Goal: Transaction & Acquisition: Purchase product/service

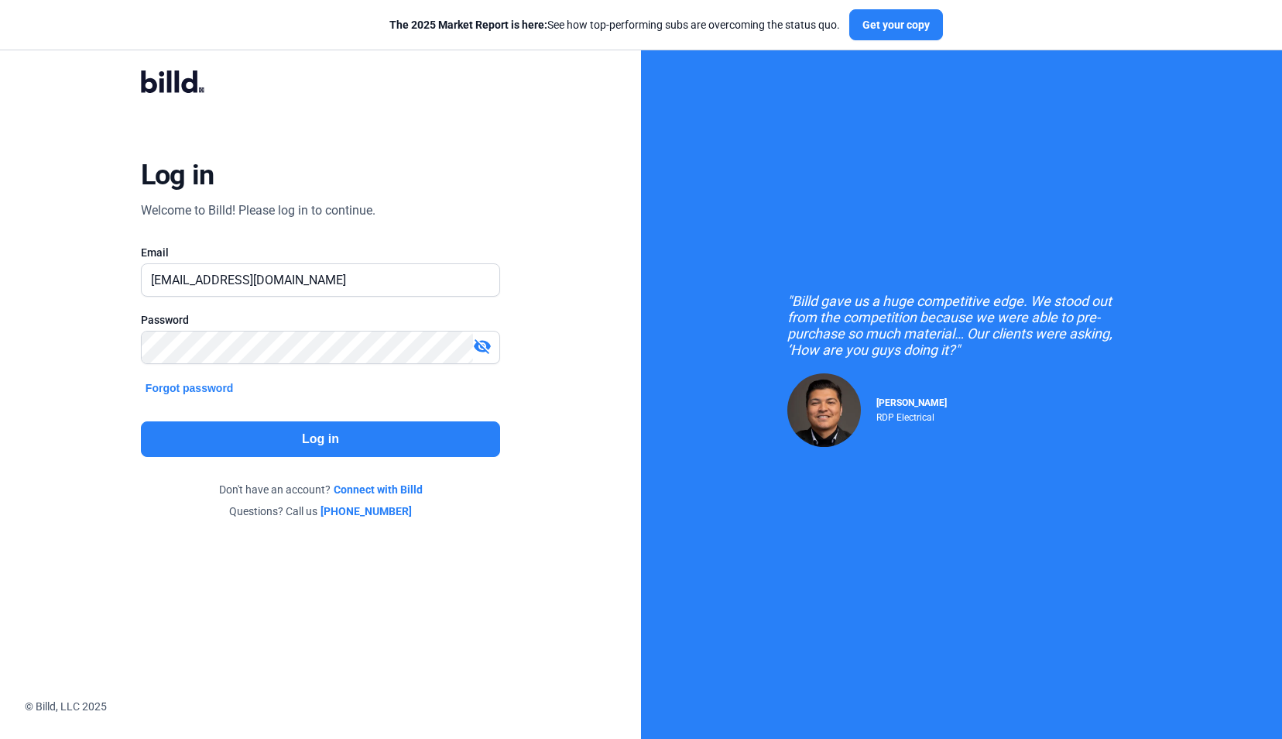
click at [310, 454] on button "Log in" at bounding box center [320, 439] width 359 height 36
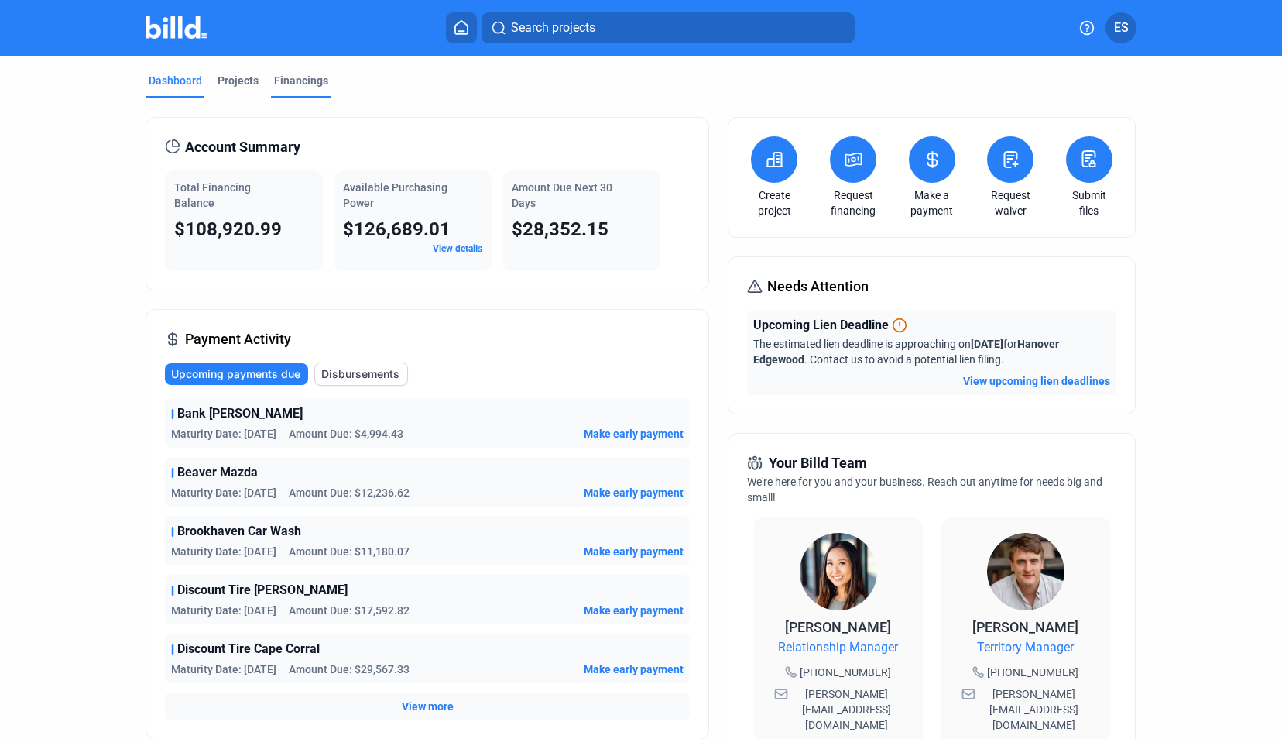
click at [311, 81] on div "Financings" at bounding box center [301, 80] width 54 height 15
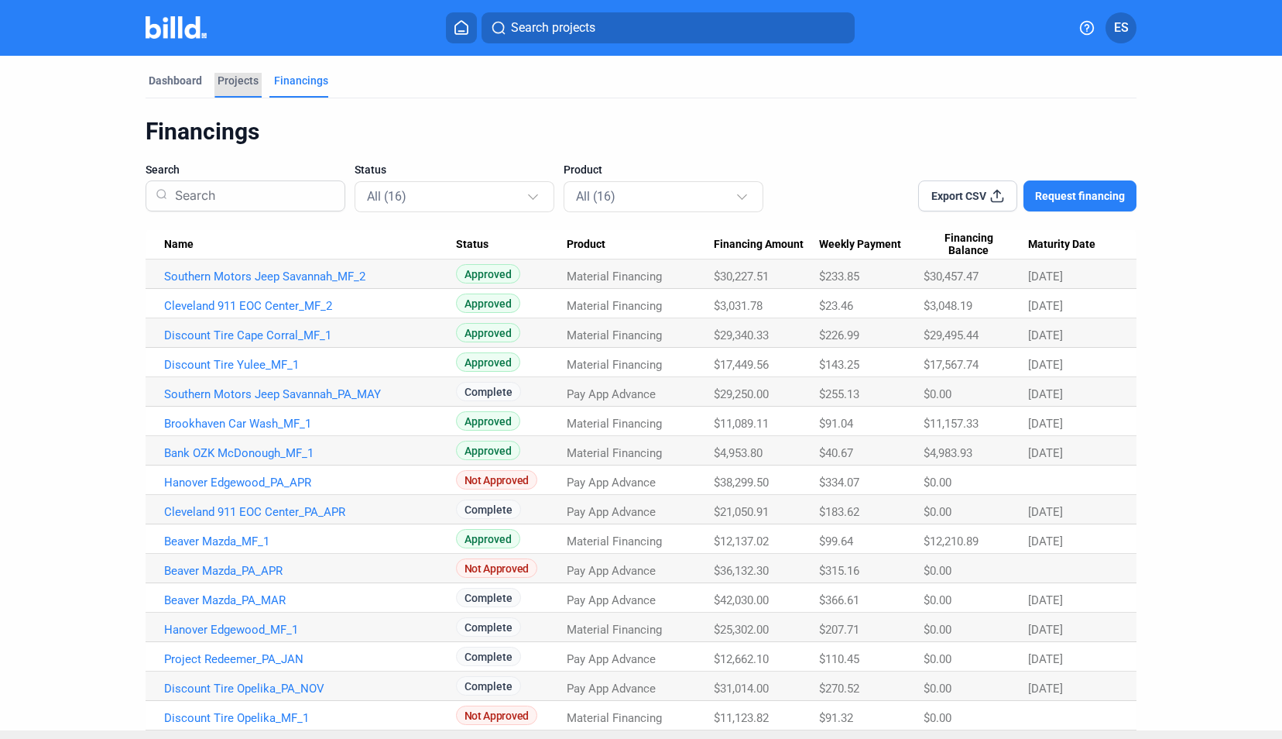
click at [245, 87] on div "Projects" at bounding box center [238, 80] width 41 height 15
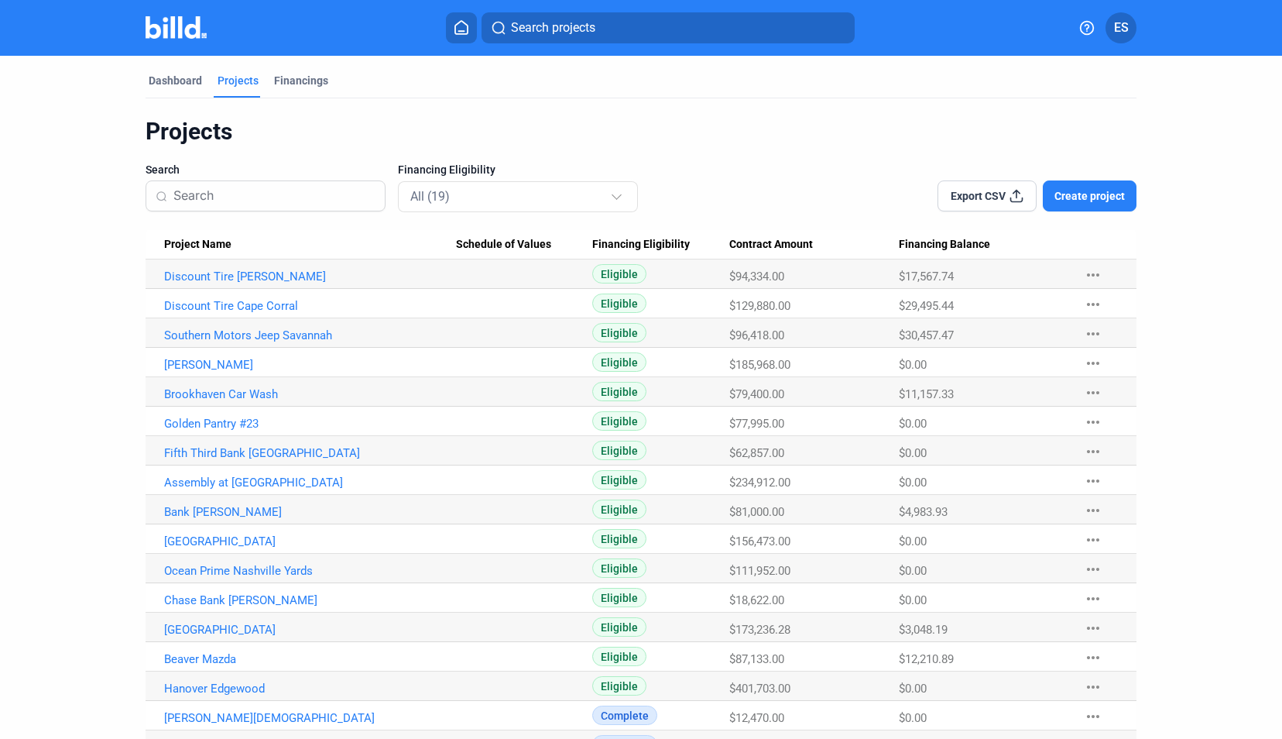
click at [256, 289] on Name "Bank [PERSON_NAME]" at bounding box center [301, 273] width 310 height 29
click at [253, 283] on link "Bank [PERSON_NAME]" at bounding box center [310, 276] width 292 height 14
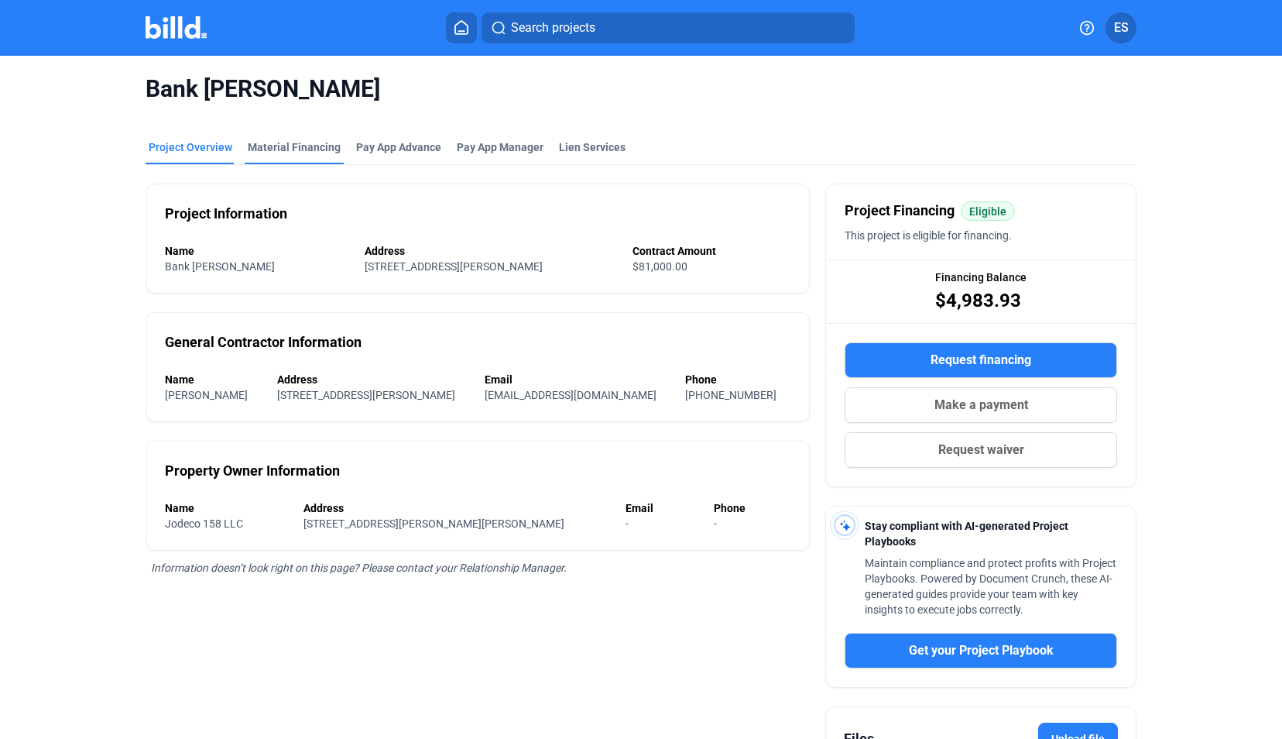
click at [280, 154] on div "Material Financing" at bounding box center [294, 146] width 93 height 15
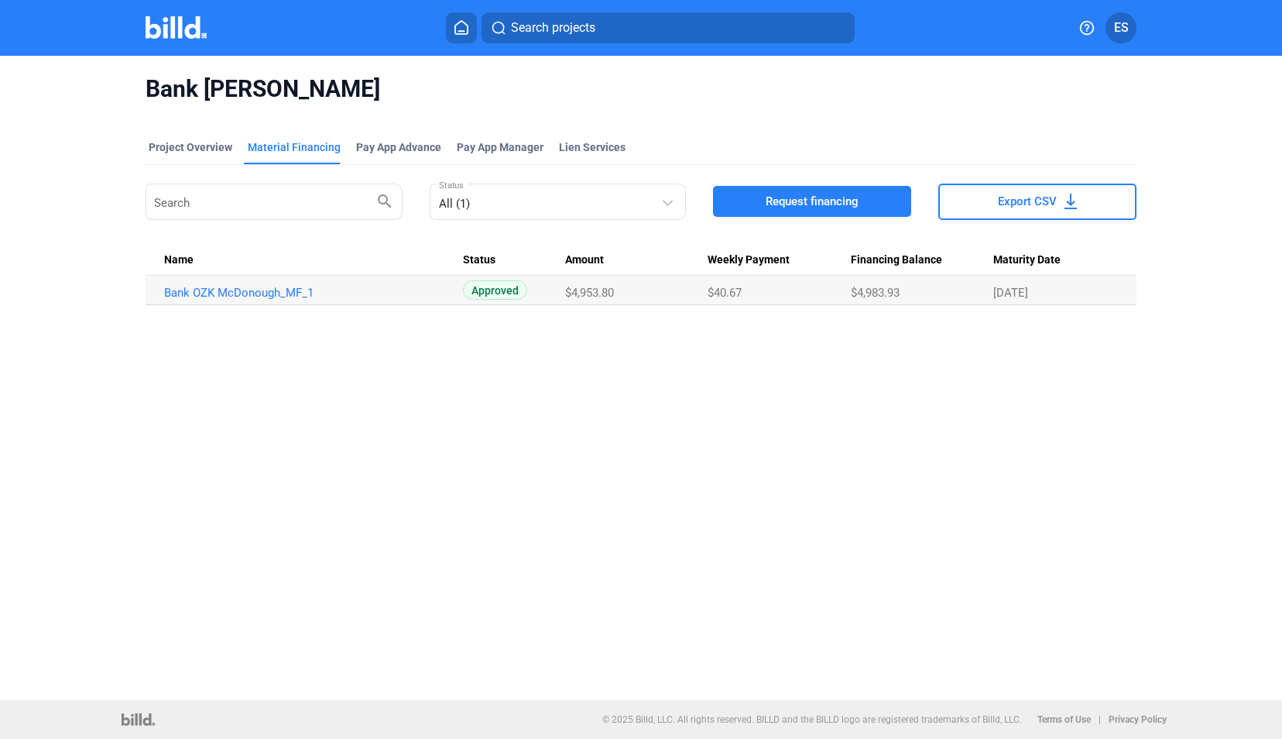
click at [822, 207] on span "Request financing" at bounding box center [812, 201] width 93 height 15
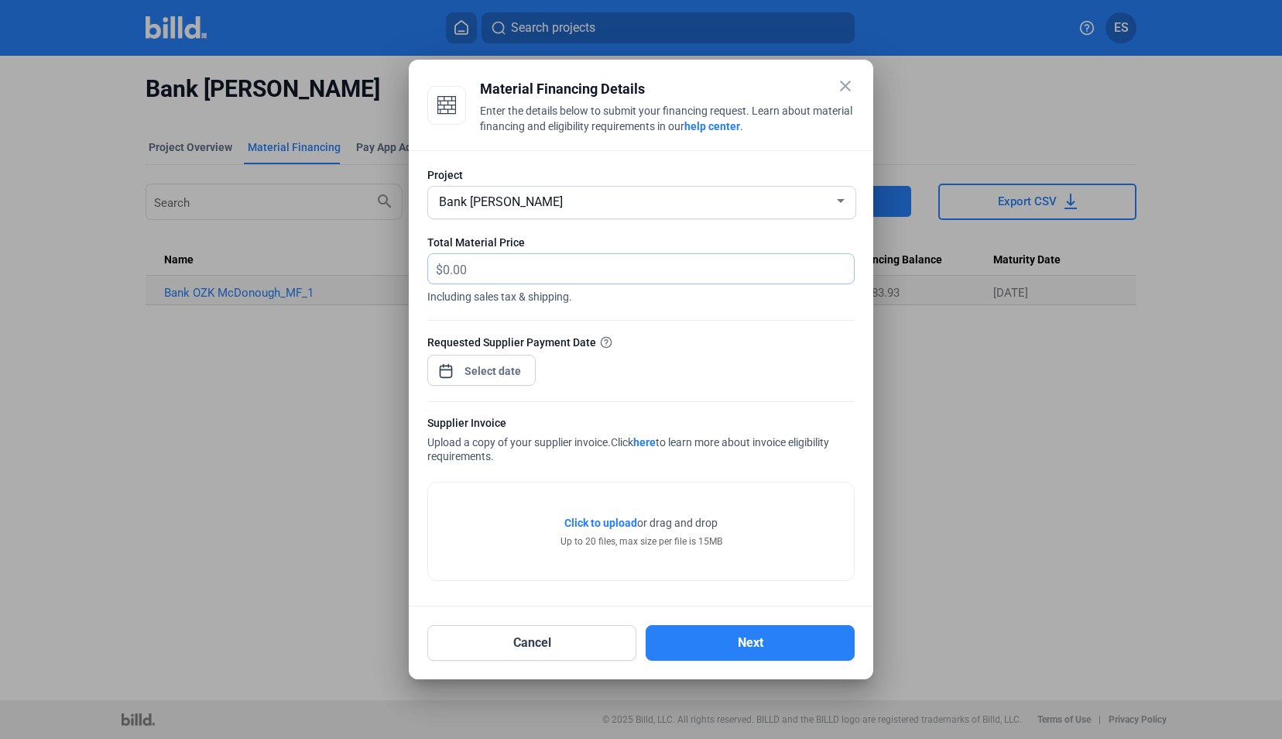
click at [529, 273] on input "text" at bounding box center [639, 269] width 393 height 30
type input "17,411.41"
click at [485, 371] on div "close Material Financing Details Enter the details below to submit your financi…" at bounding box center [641, 369] width 1282 height 739
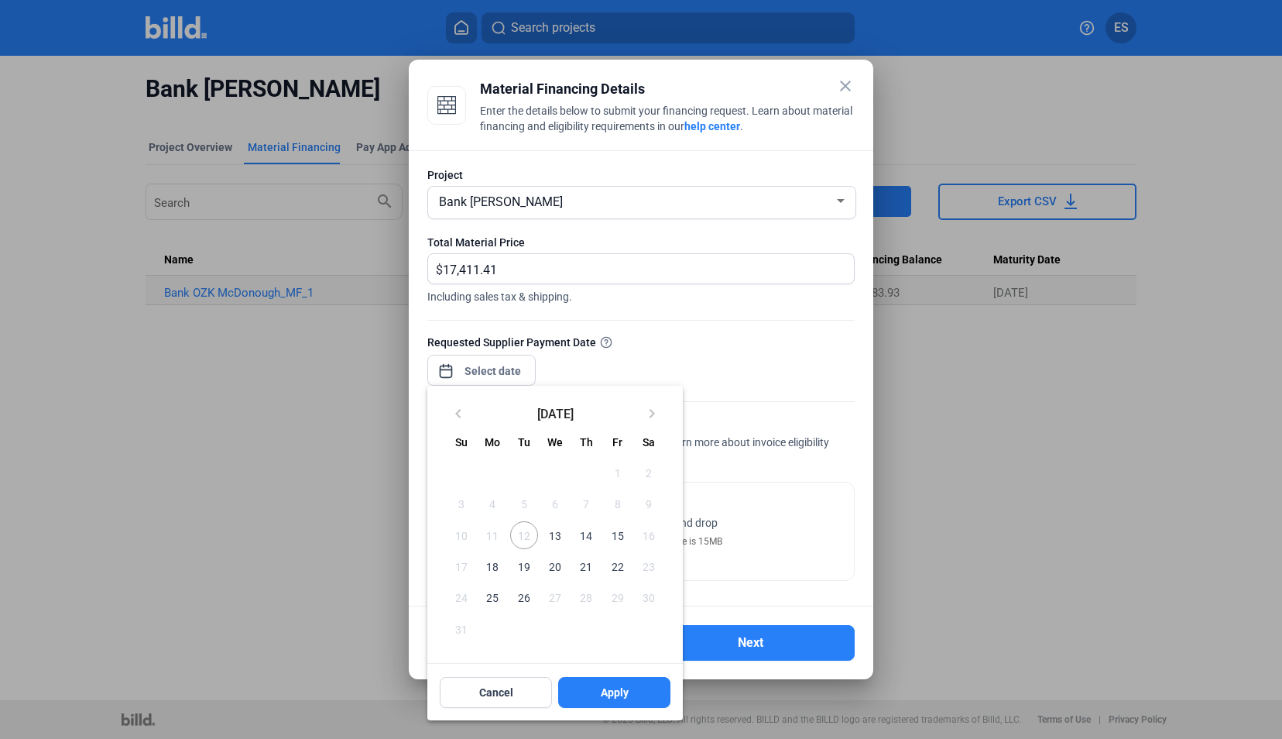
click at [553, 525] on span "13" at bounding box center [555, 535] width 28 height 28
click at [619, 693] on span "Apply" at bounding box center [615, 691] width 28 height 15
type input "[DATE]"
click at [781, 541] on div at bounding box center [641, 369] width 1282 height 739
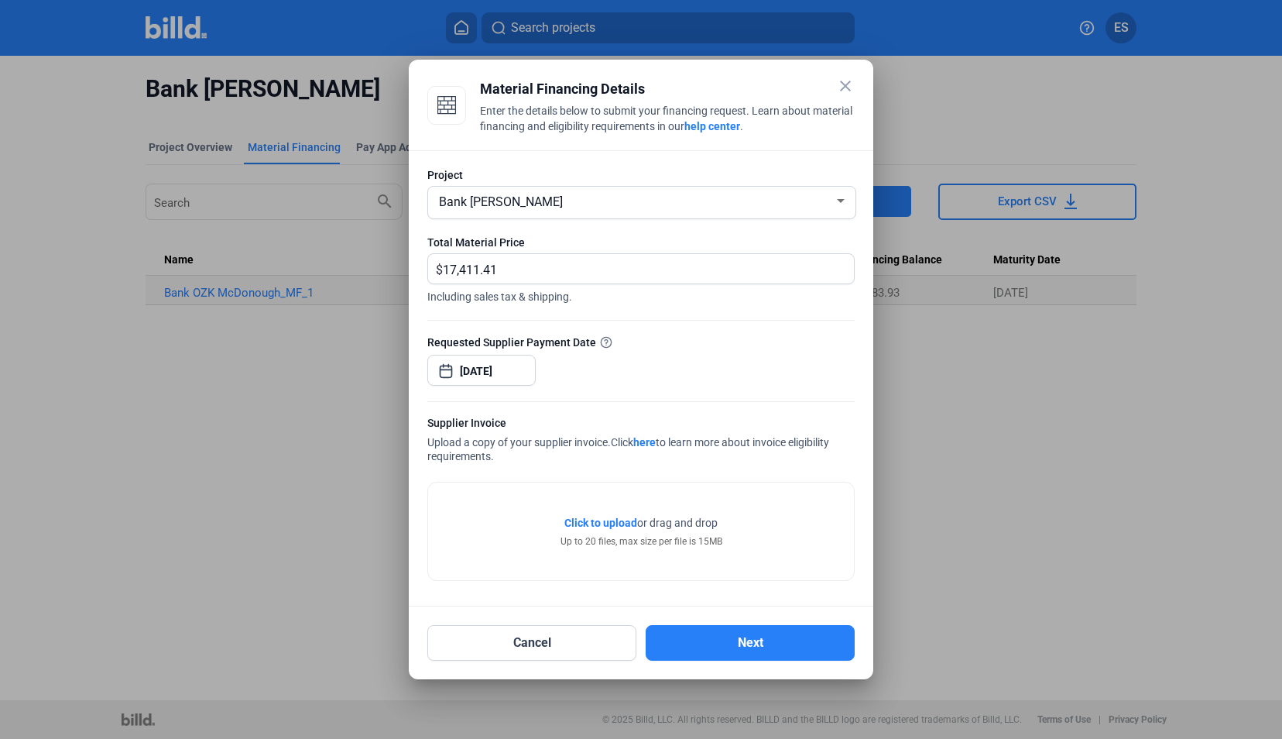
click at [588, 522] on span "Click to upload" at bounding box center [600, 522] width 73 height 12
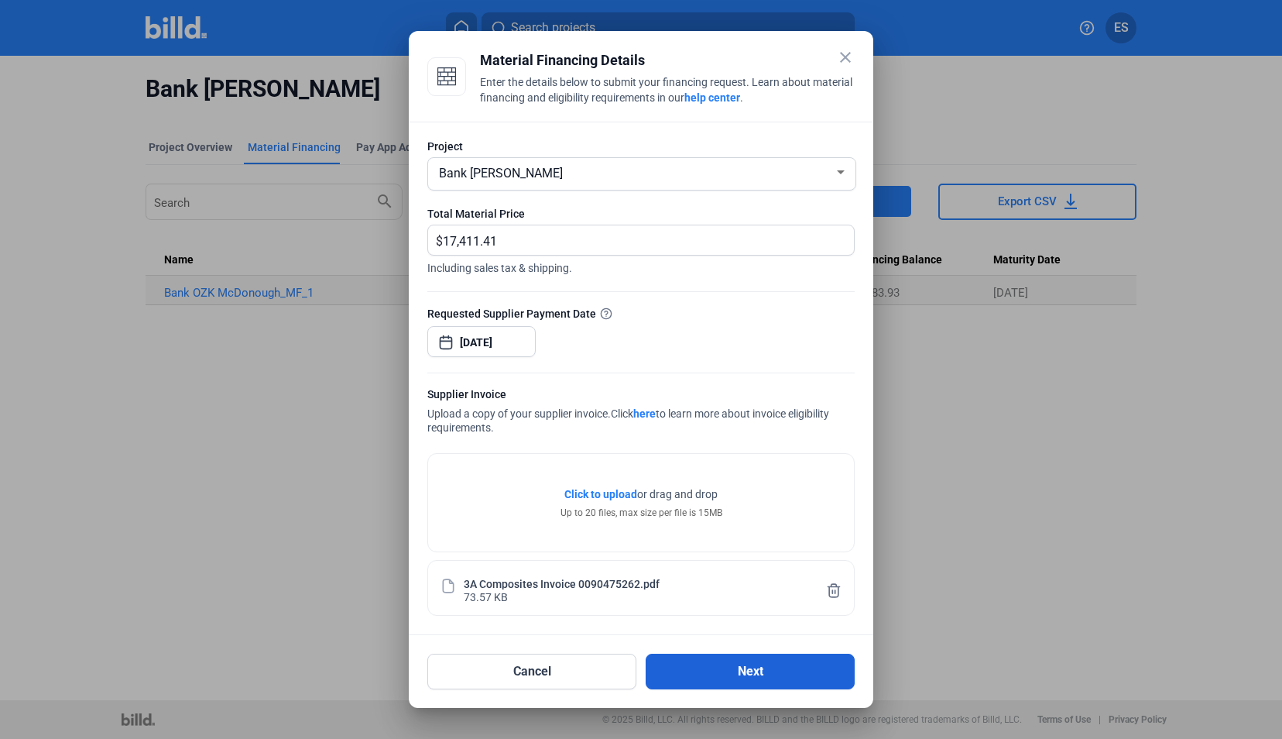
click at [732, 664] on button "Next" at bounding box center [750, 671] width 209 height 36
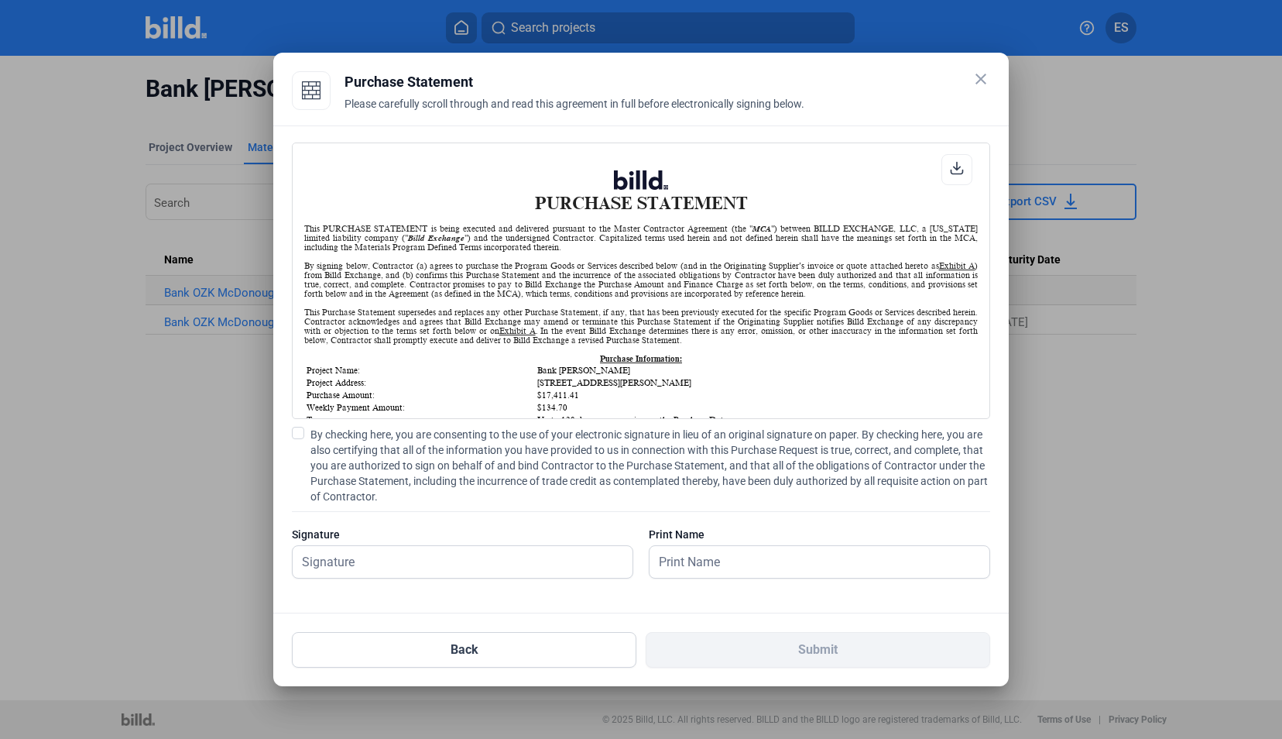
scroll to position [1, 0]
click at [290, 434] on div "PURCHASE STATEMENT This PURCHASE STATEMENT is being executed and delivered purs…" at bounding box center [641, 369] width 736 height 488
click at [294, 434] on span at bounding box center [298, 433] width 12 height 12
click at [0, 0] on input "By checking here, you are consenting to the use of your electronic signature in…" at bounding box center [0, 0] width 0 height 0
click at [358, 564] on input "text" at bounding box center [454, 562] width 323 height 32
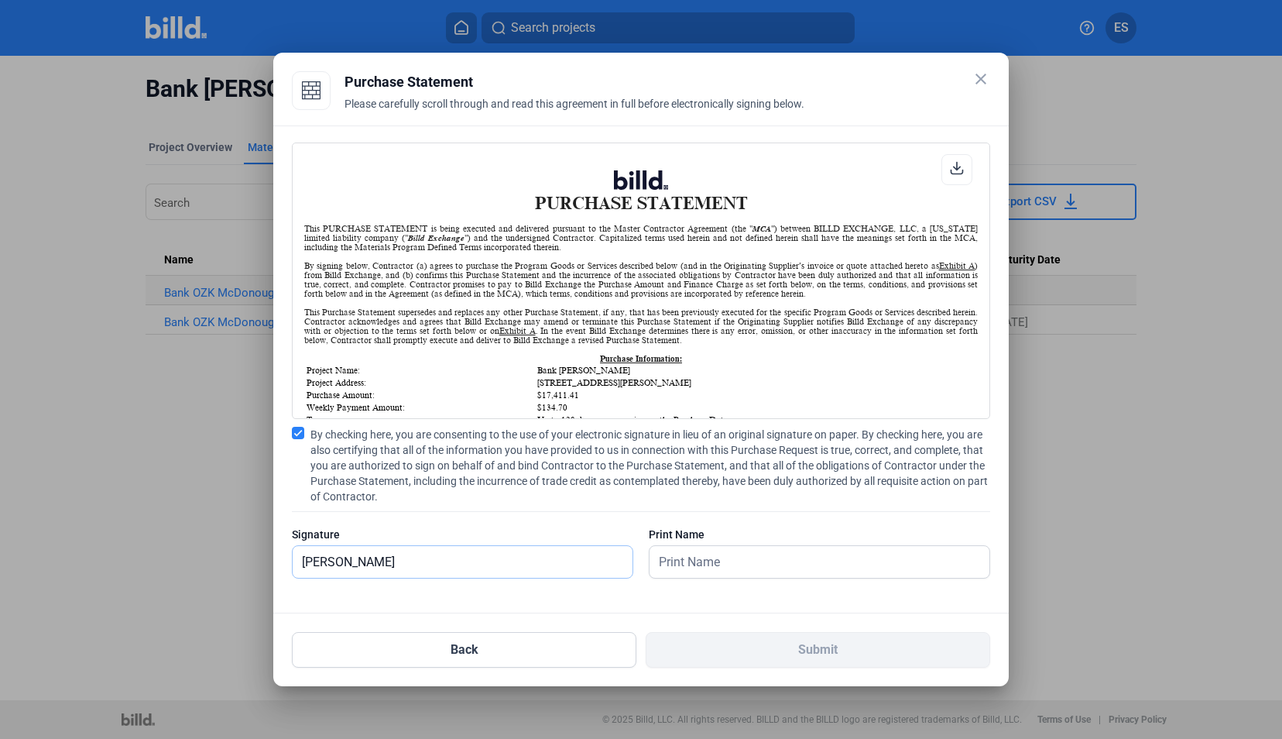
type input "[PERSON_NAME]"
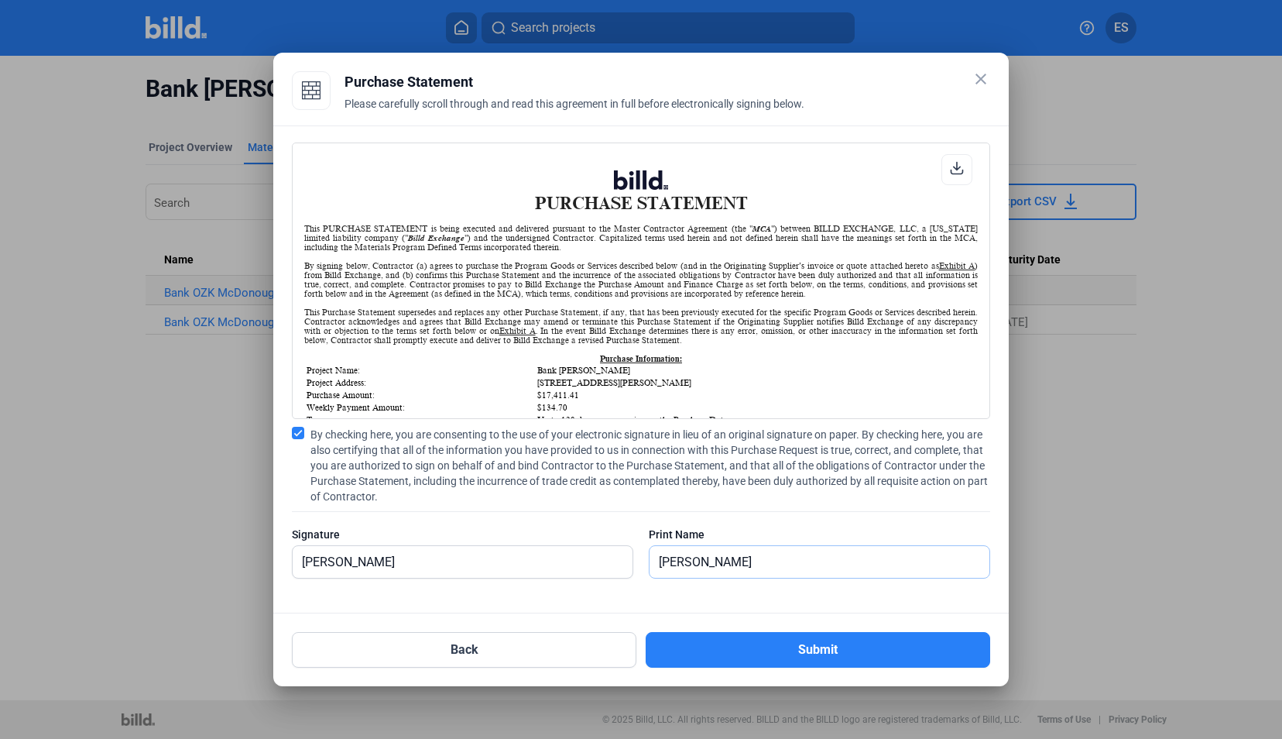
type input "[PERSON_NAME]"
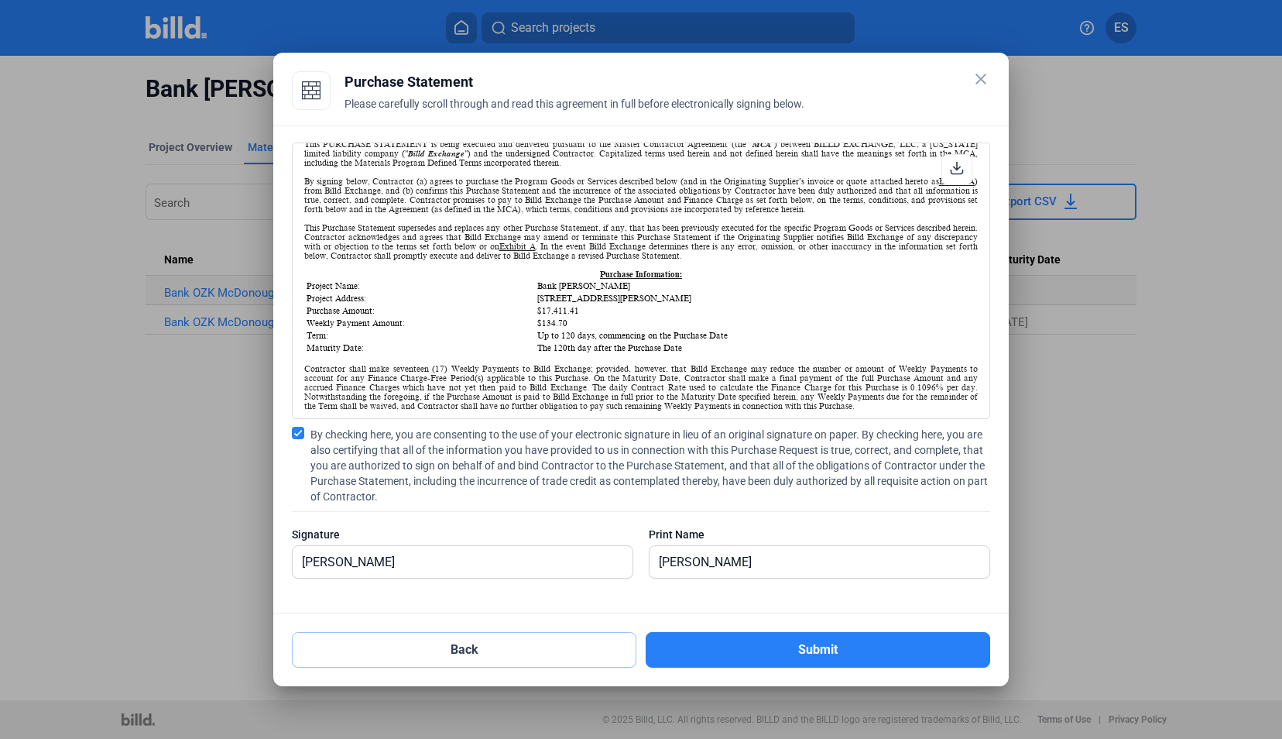
scroll to position [81, 0]
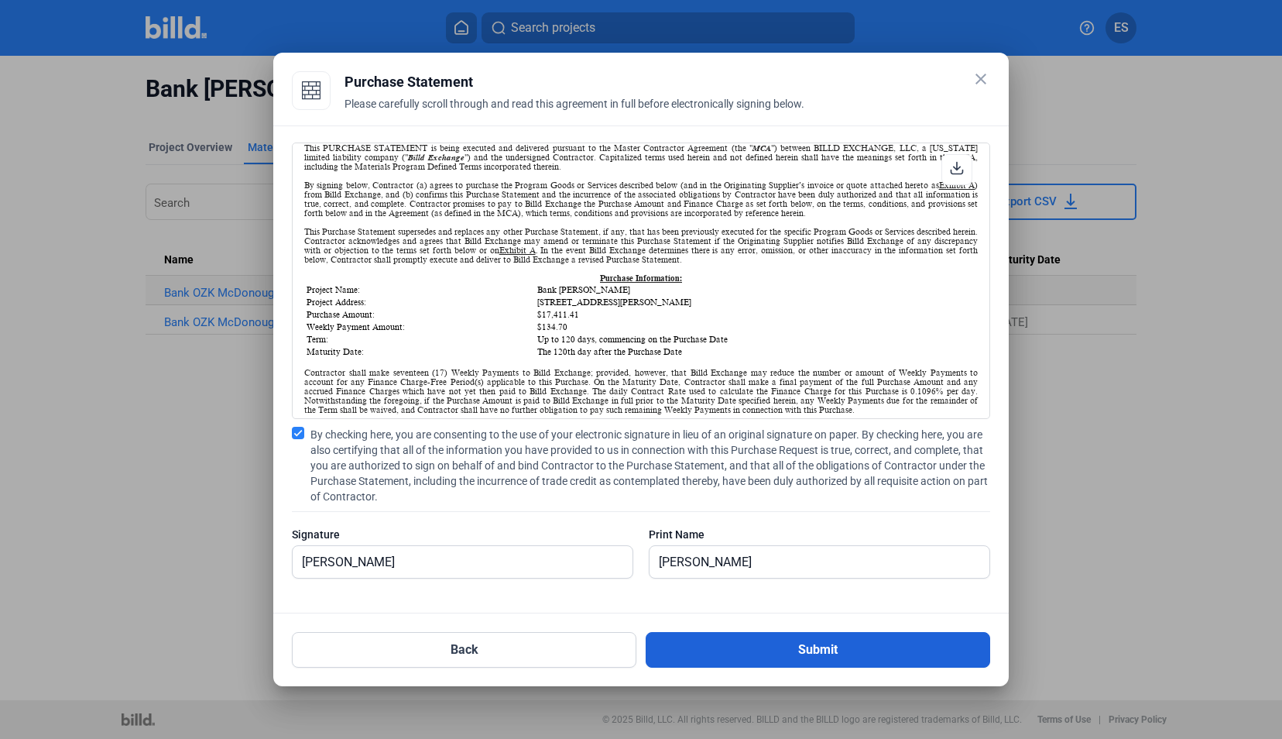
click at [770, 645] on button "Submit" at bounding box center [818, 650] width 345 height 36
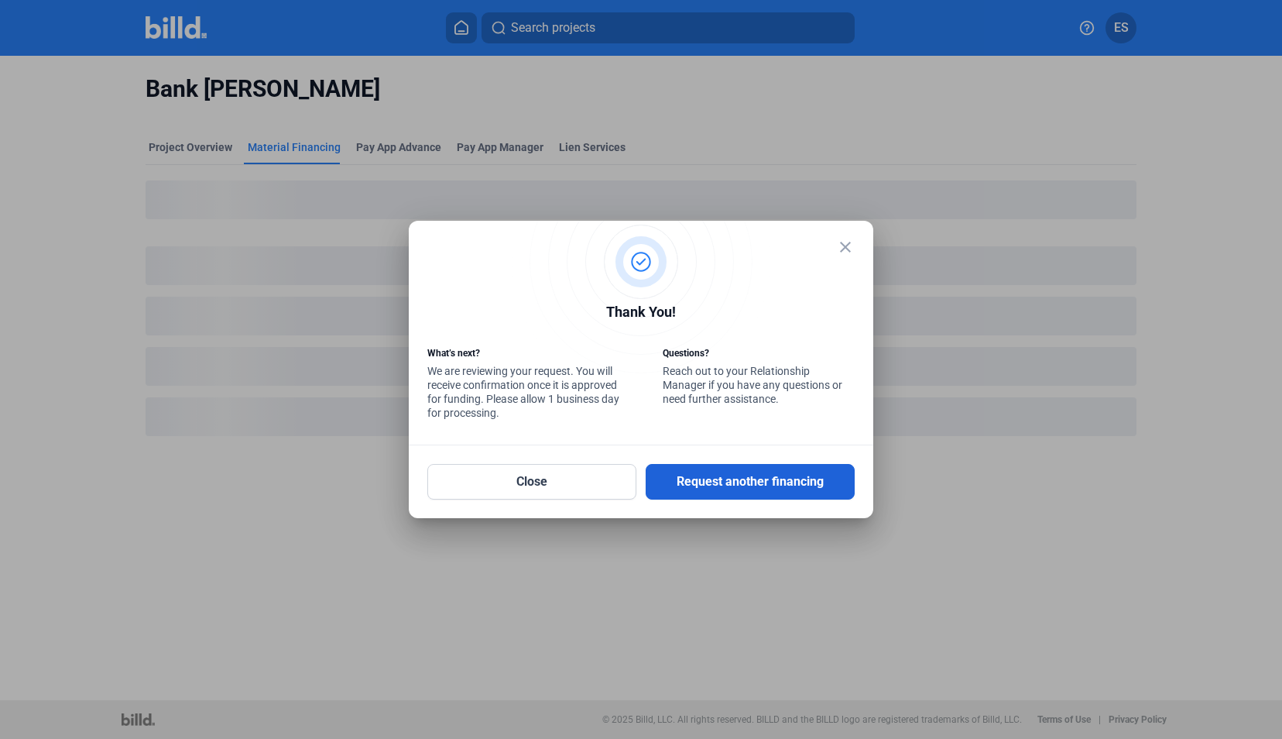
click at [714, 479] on button "Request another financing" at bounding box center [750, 482] width 209 height 36
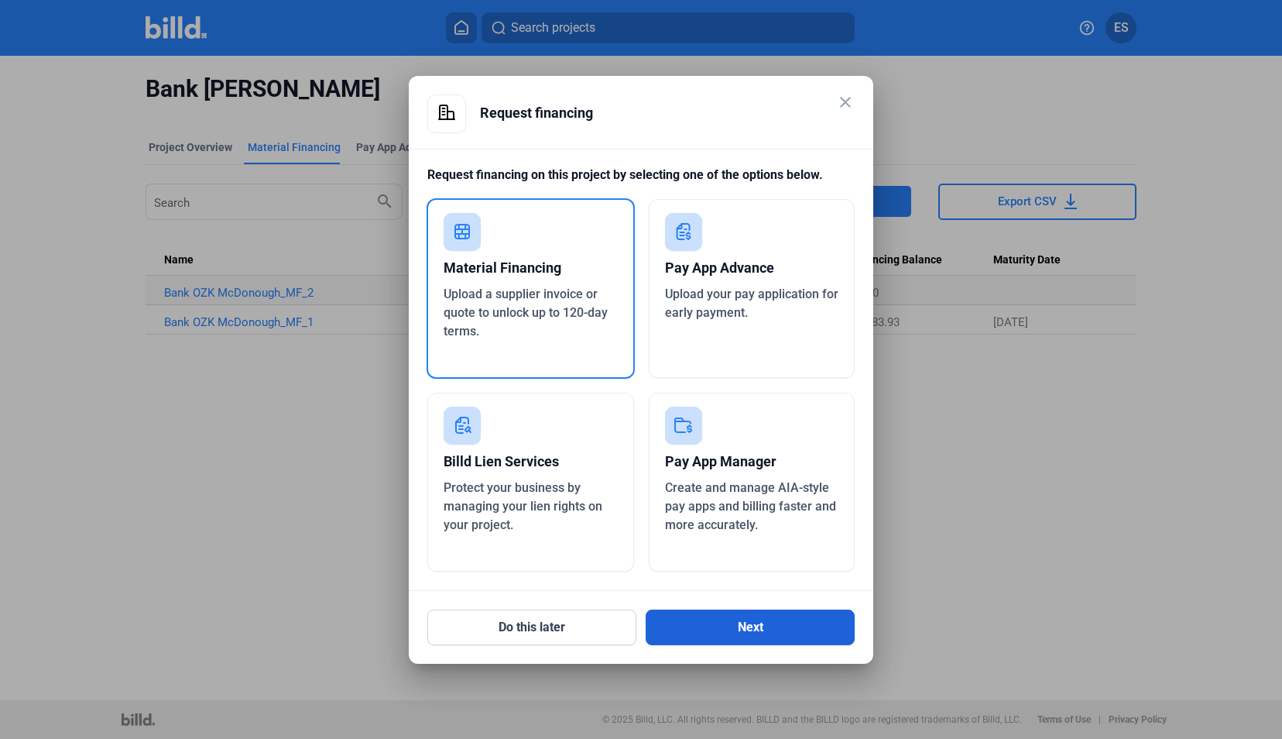
click at [789, 627] on button "Next" at bounding box center [750, 627] width 209 height 36
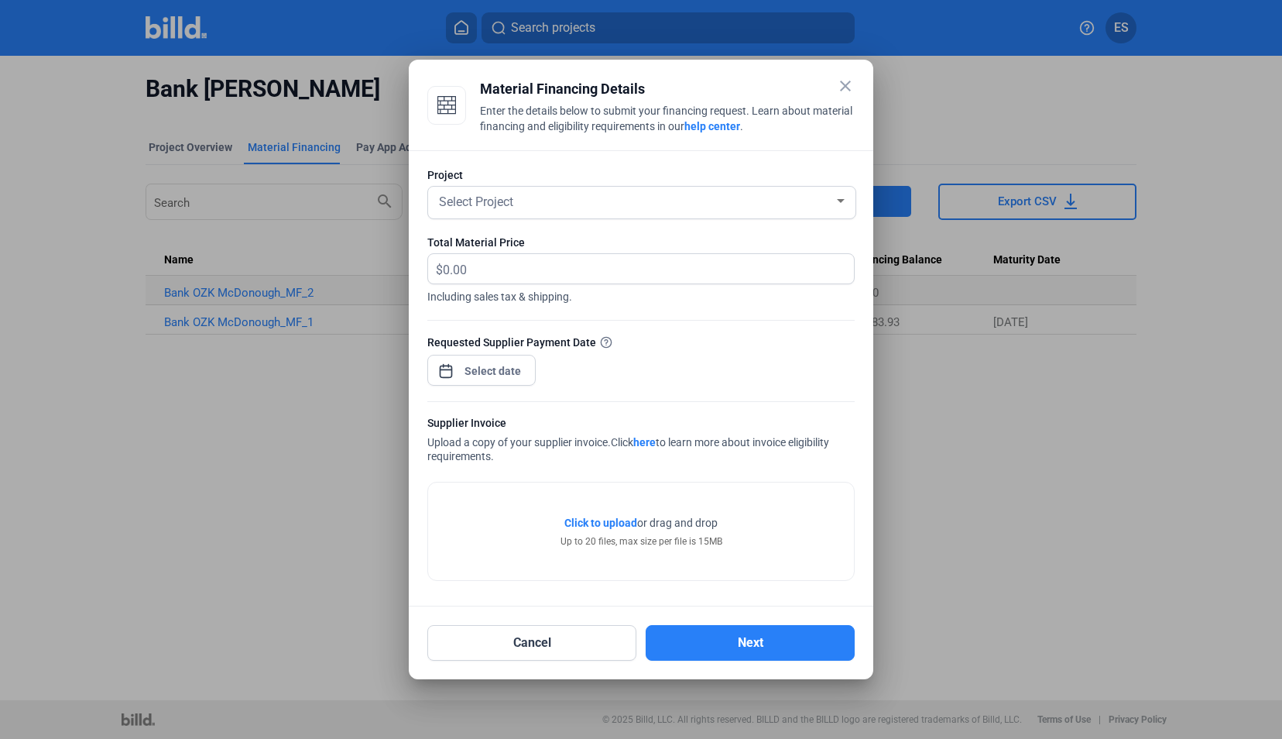
click at [540, 196] on div "Select Project" at bounding box center [635, 201] width 398 height 22
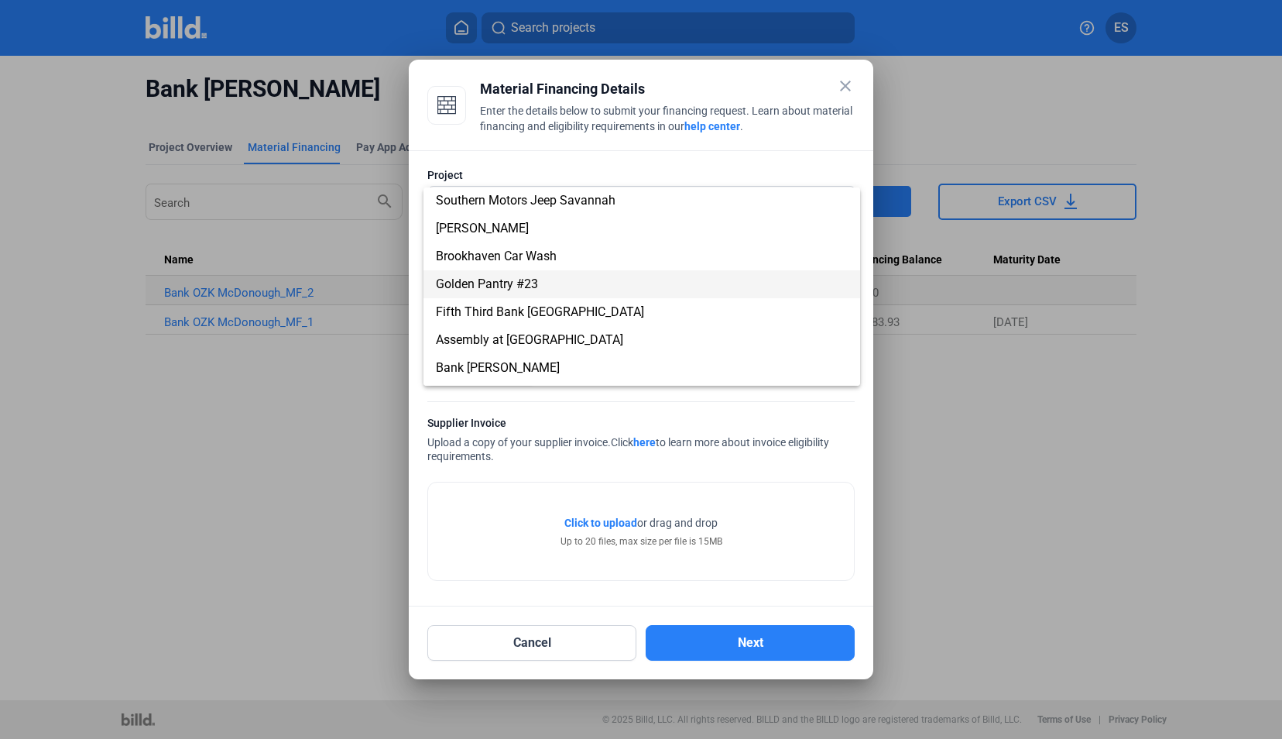
scroll to position [57, 0]
click at [547, 257] on span "Brookhaven Car Wash" at bounding box center [496, 255] width 121 height 15
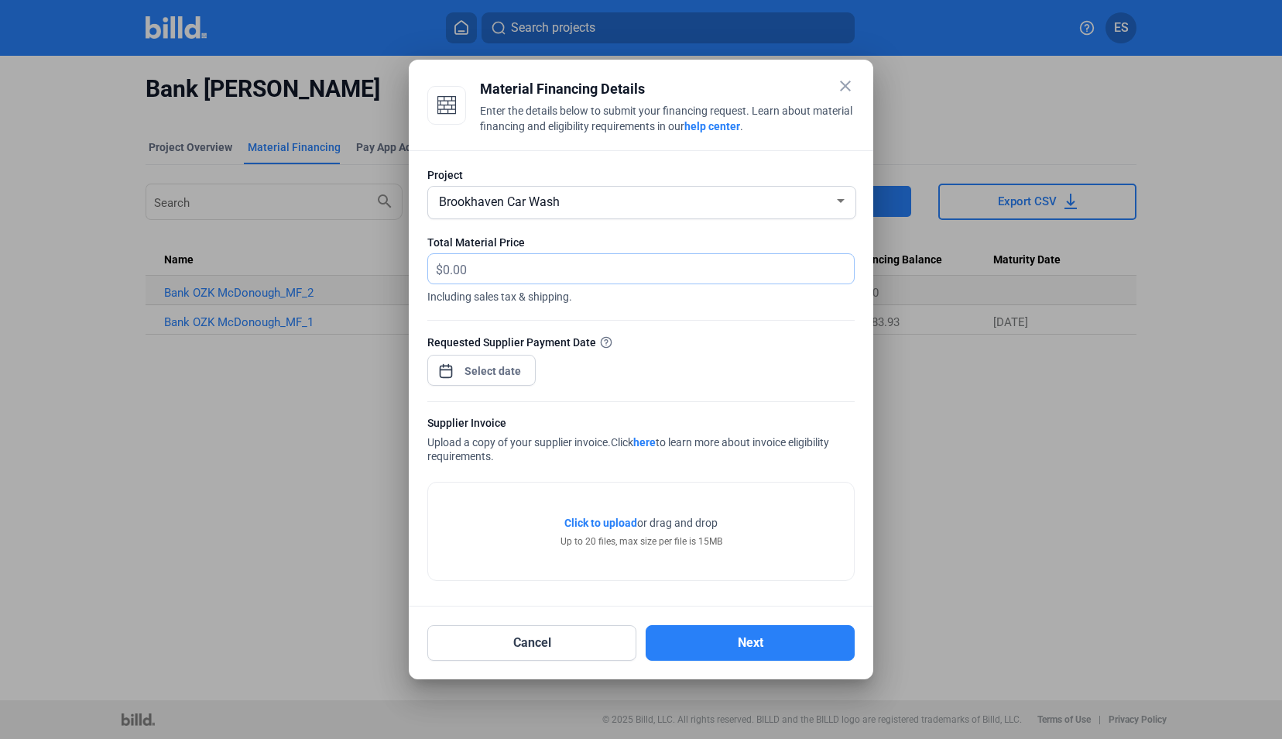
click at [547, 257] on input "text" at bounding box center [648, 269] width 411 height 30
type input "13,822.94"
click at [440, 363] on span "Open calendar" at bounding box center [445, 363] width 37 height 37
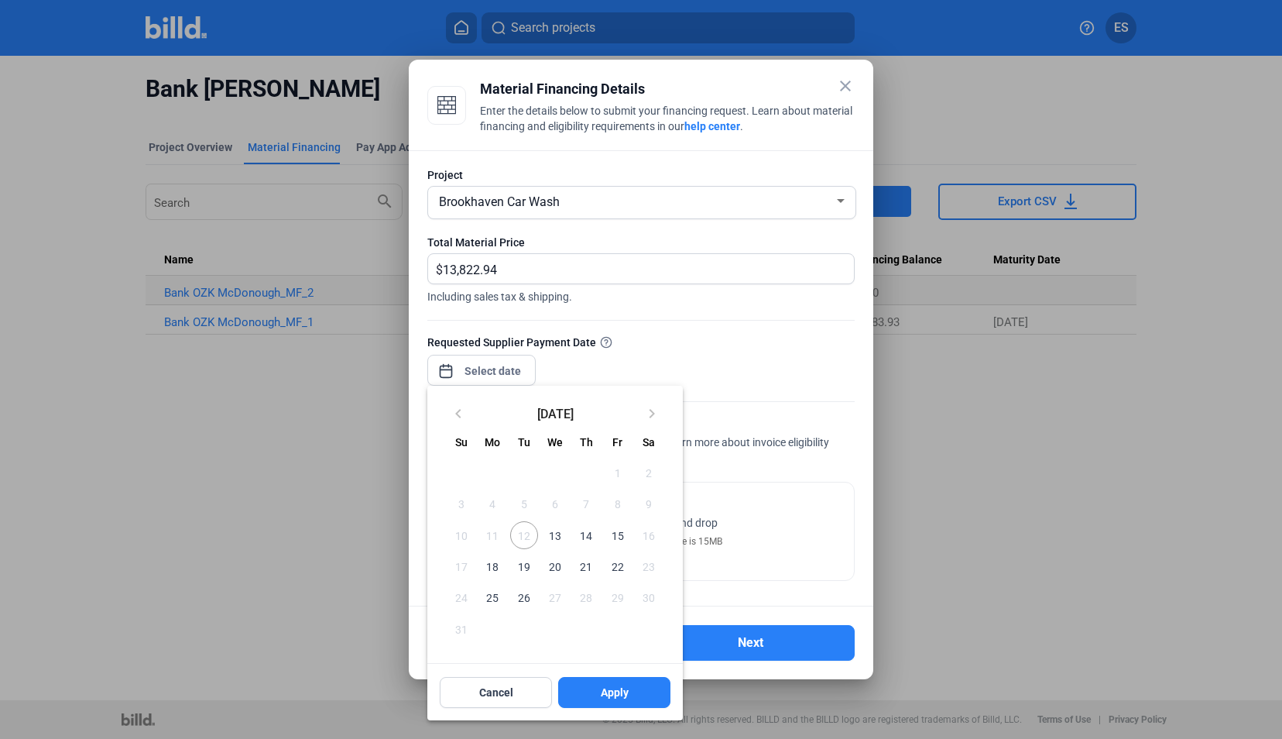
click at [556, 533] on span "13" at bounding box center [555, 535] width 28 height 28
click at [616, 695] on span "Apply" at bounding box center [615, 691] width 28 height 15
type input "[DATE]"
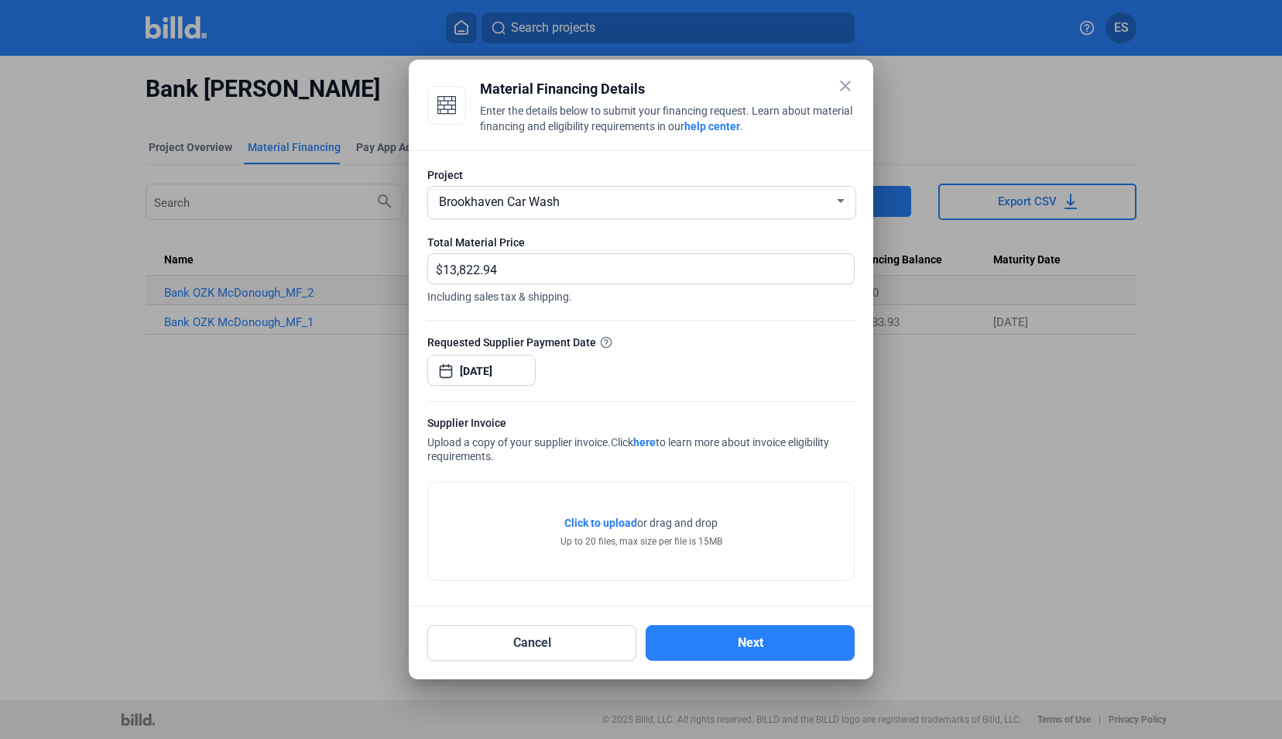
click at [619, 524] on span "Click to upload" at bounding box center [600, 522] width 73 height 12
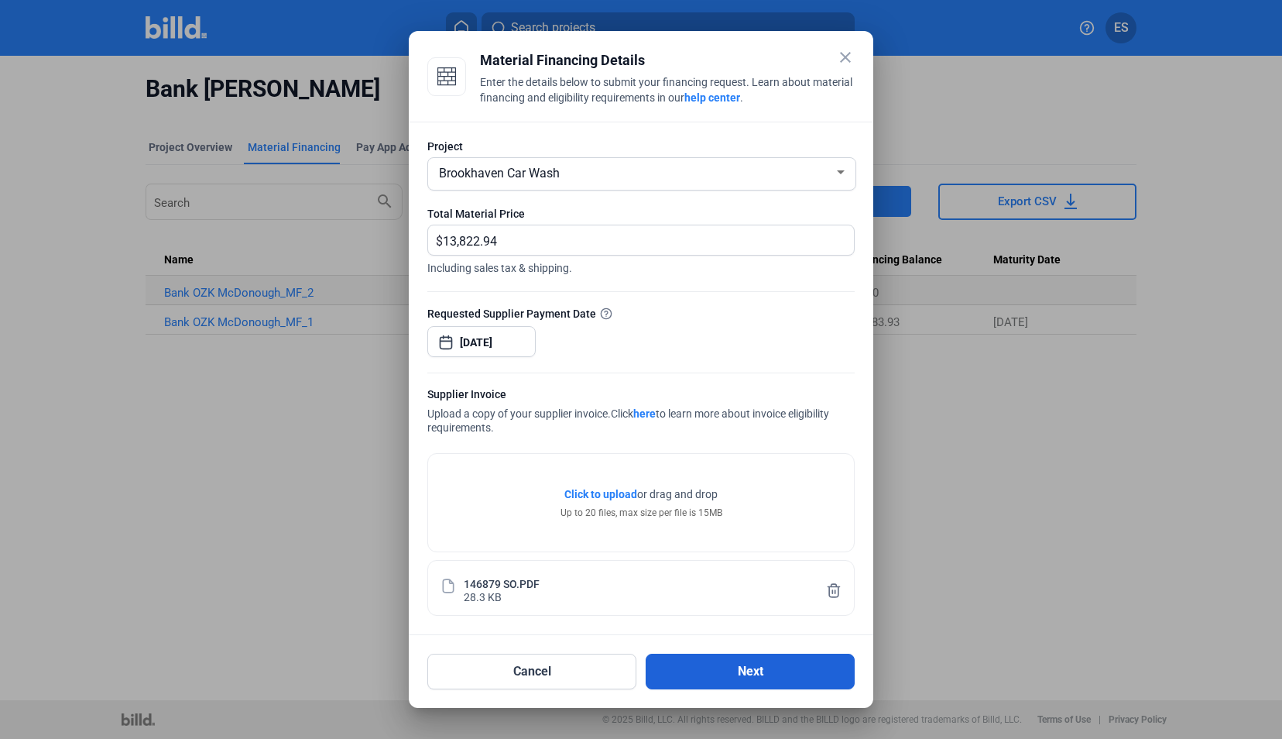
click at [750, 674] on button "Next" at bounding box center [750, 671] width 209 height 36
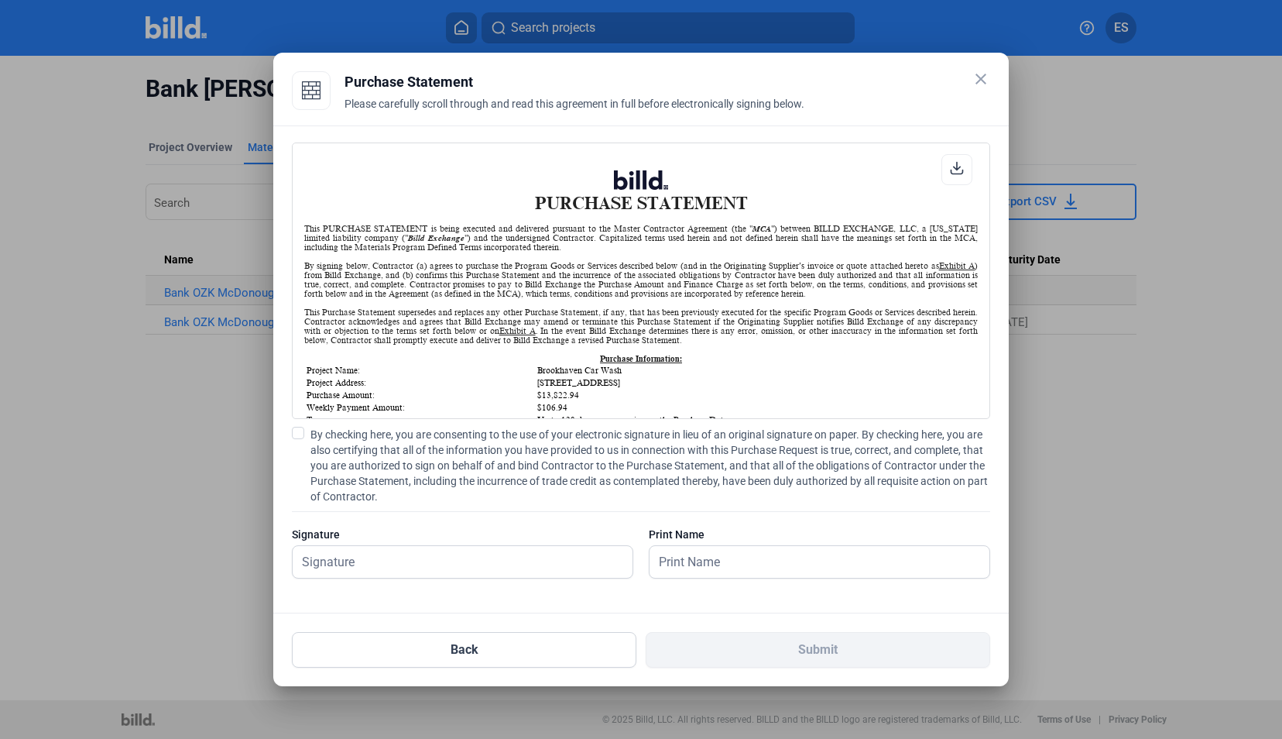
scroll to position [1, 0]
click at [297, 437] on span at bounding box center [298, 433] width 12 height 12
click at [0, 0] on input "By checking here, you are consenting to the use of your electronic signature in…" at bounding box center [0, 0] width 0 height 0
click at [378, 551] on input "text" at bounding box center [463, 562] width 340 height 32
type input "[PERSON_NAME]"
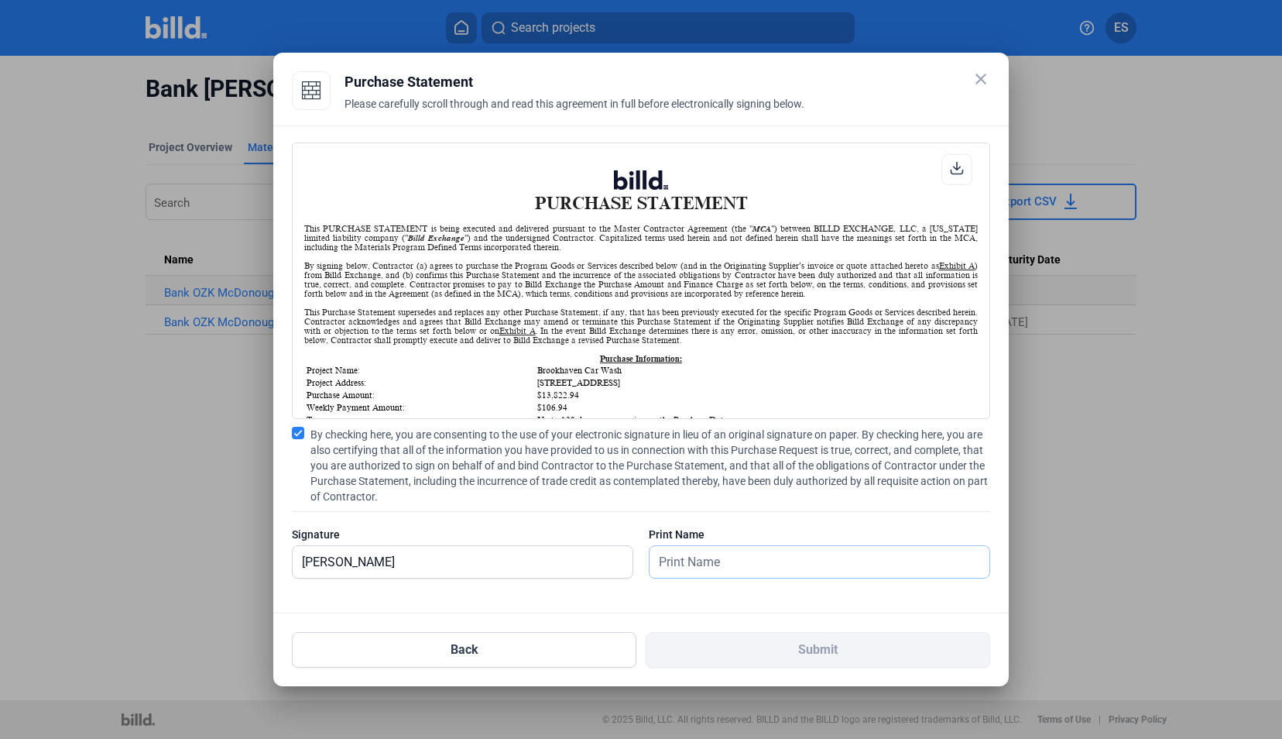
type input "[PERSON_NAME]"
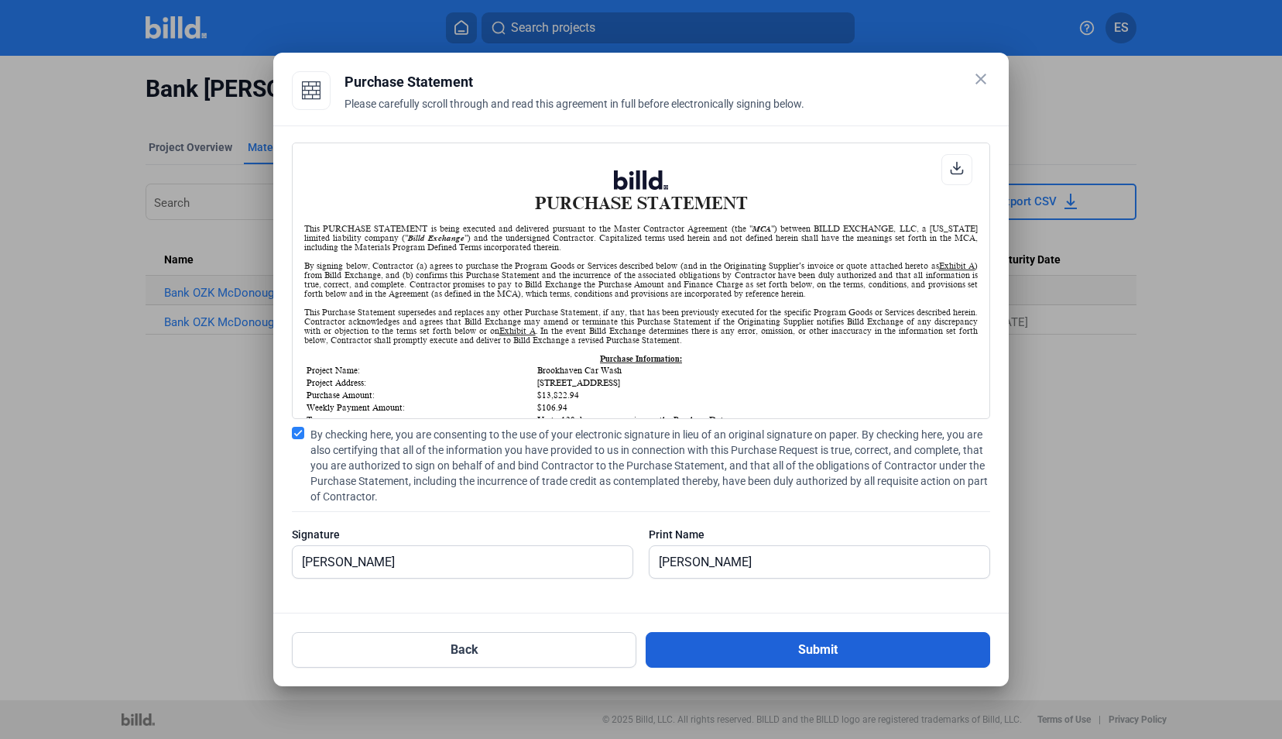
click at [772, 657] on button "Submit" at bounding box center [818, 650] width 345 height 36
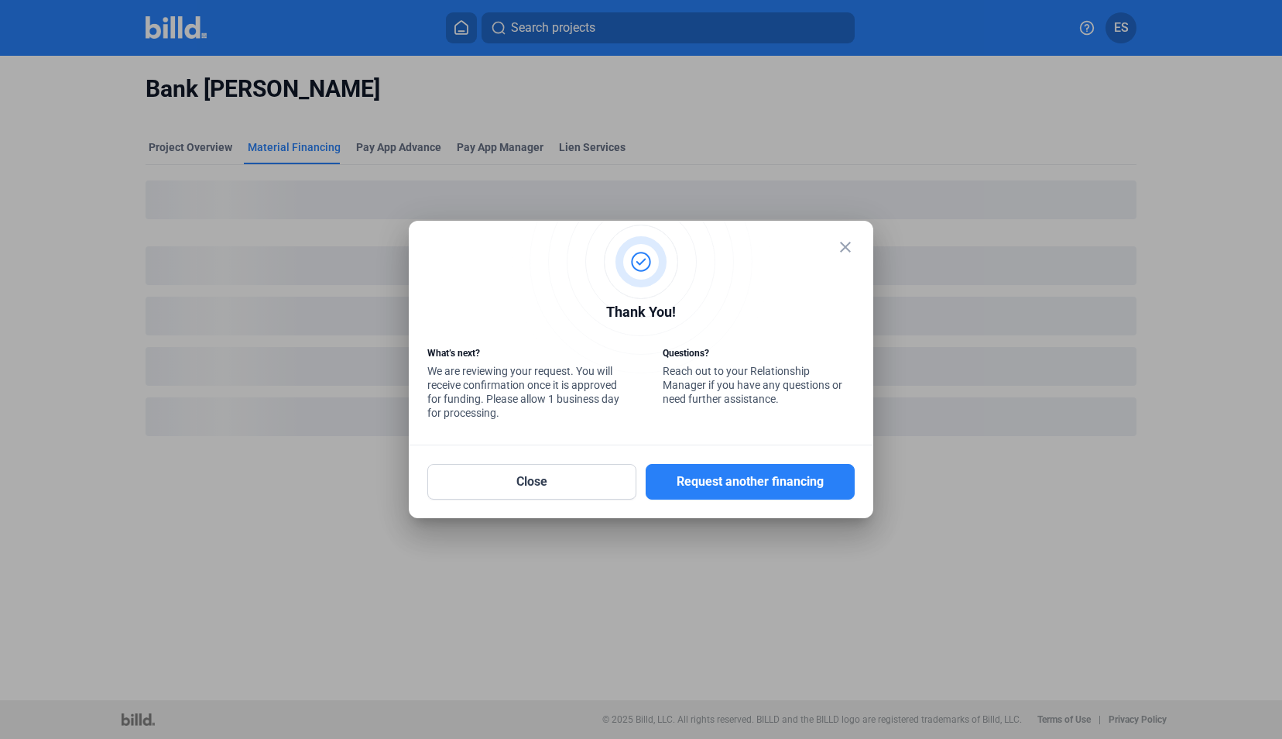
click at [848, 251] on mat-icon "close" at bounding box center [845, 247] width 19 height 19
